Goal: Task Accomplishment & Management: Manage account settings

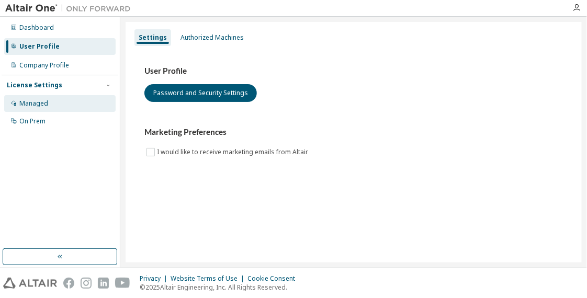
click at [53, 109] on div "Managed" at bounding box center [59, 103] width 111 height 17
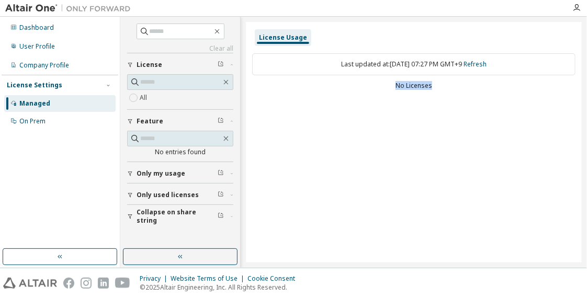
drag, startPoint x: 431, startPoint y: 88, endPoint x: 391, endPoint y: 88, distance: 39.8
click at [391, 88] on div "No Licenses" at bounding box center [413, 86] width 323 height 8
click at [62, 44] on div "User Profile" at bounding box center [59, 46] width 111 height 17
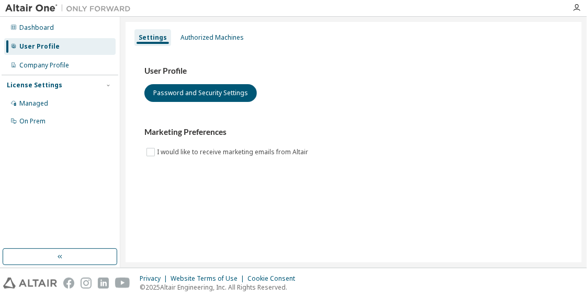
click at [61, 75] on div "License Settings Managed On Prem" at bounding box center [60, 103] width 117 height 56
click at [67, 68] on div "Company Profile" at bounding box center [44, 65] width 50 height 8
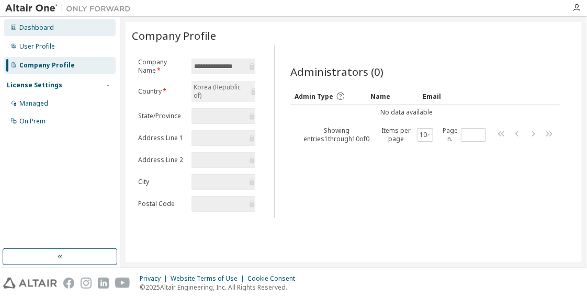
click at [89, 28] on div "Dashboard" at bounding box center [59, 27] width 111 height 17
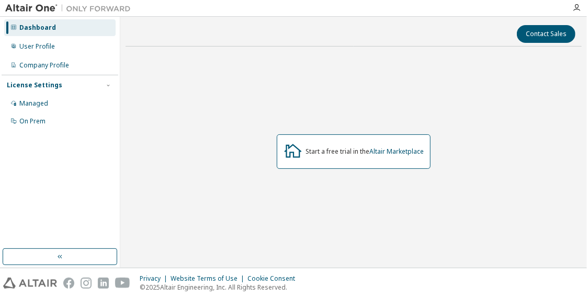
click at [35, 4] on img at bounding box center [70, 8] width 131 height 10
click at [34, 7] on img at bounding box center [70, 8] width 131 height 10
click at [71, 10] on img at bounding box center [70, 8] width 131 height 10
click at [62, 53] on div "User Profile" at bounding box center [59, 46] width 111 height 17
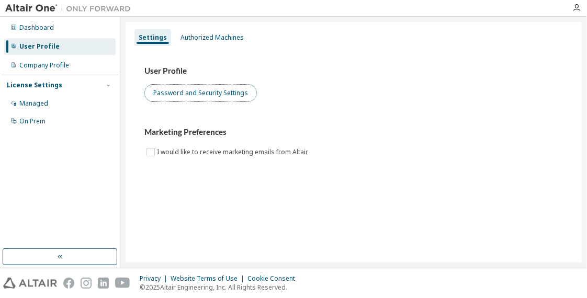
click at [208, 96] on button "Password and Security Settings" at bounding box center [200, 93] width 112 height 18
